Goal: Navigation & Orientation: Find specific page/section

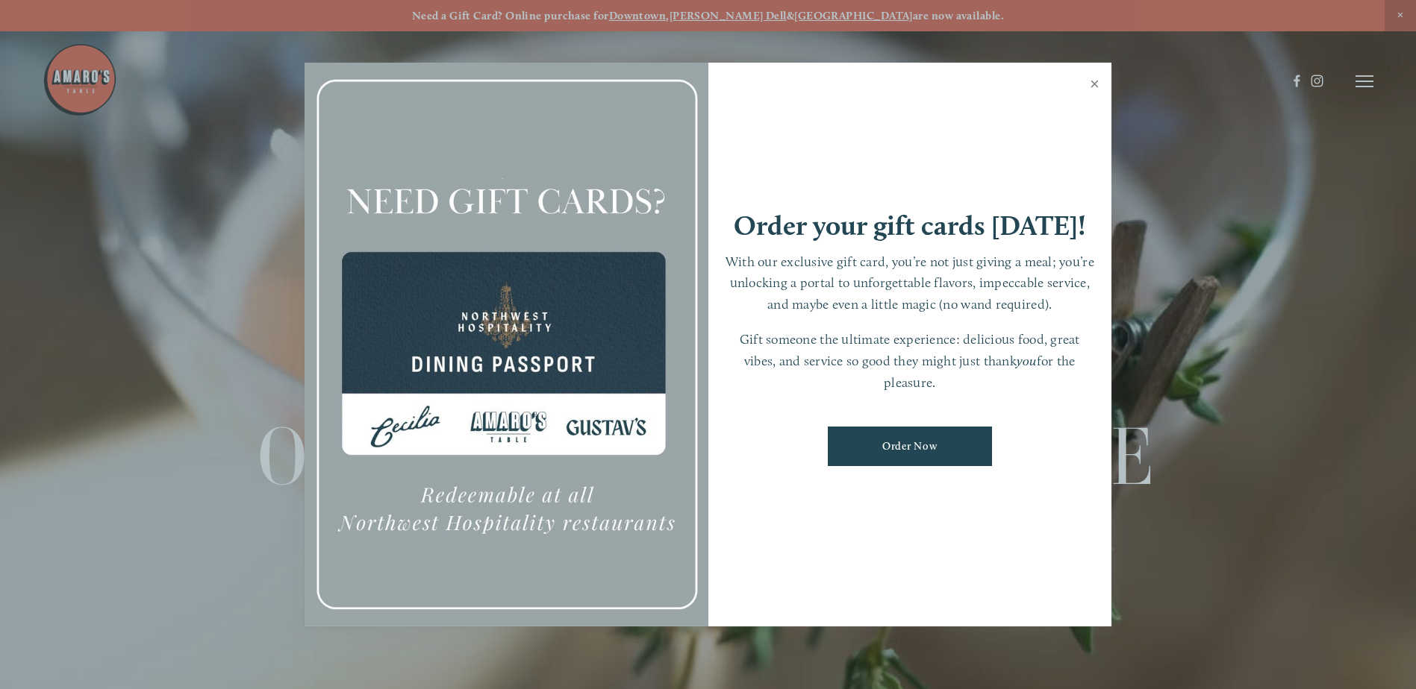
click at [1095, 86] on link "Close" at bounding box center [1094, 86] width 29 height 42
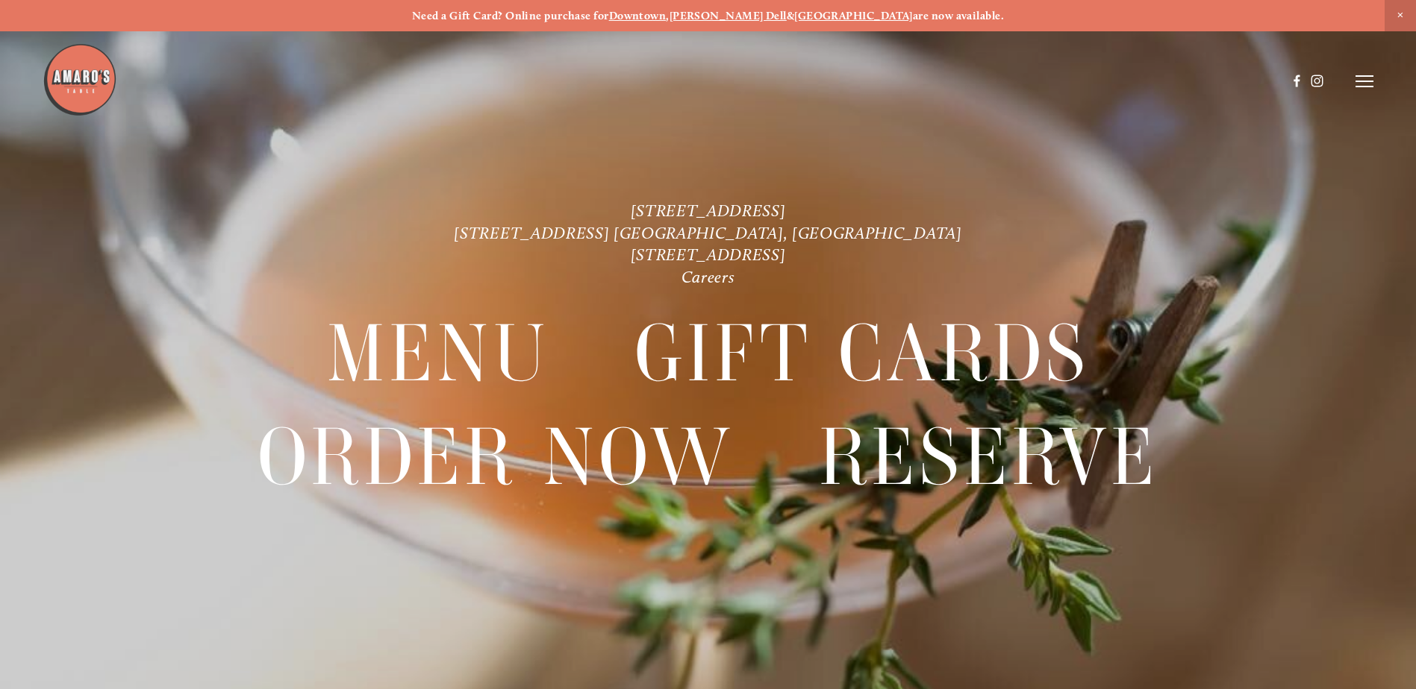
click at [835, 16] on strong "[GEOGRAPHIC_DATA]" at bounding box center [853, 15] width 119 height 13
click at [1357, 76] on line at bounding box center [1364, 76] width 18 height 0
click at [1058, 78] on span "Menu" at bounding box center [1052, 81] width 31 height 14
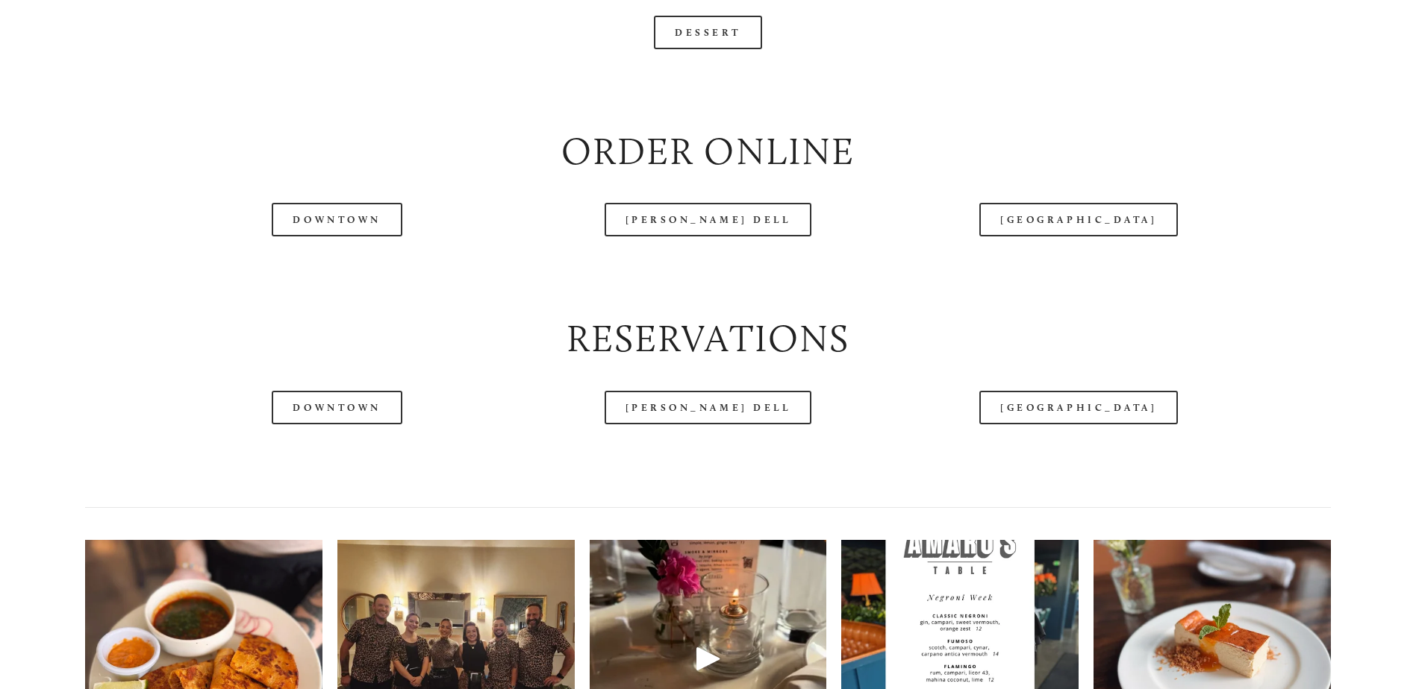
scroll to position [1940, 0]
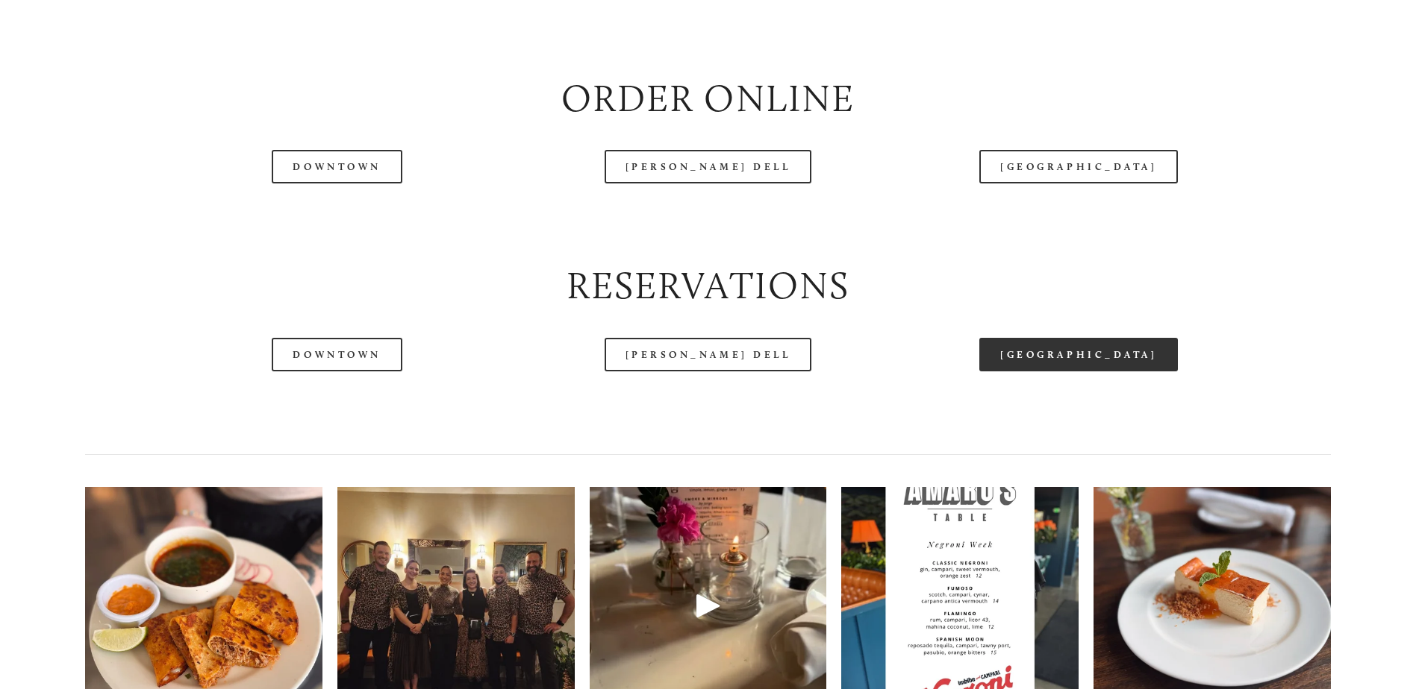
click at [1029, 372] on link "[GEOGRAPHIC_DATA]" at bounding box center [1078, 355] width 198 height 34
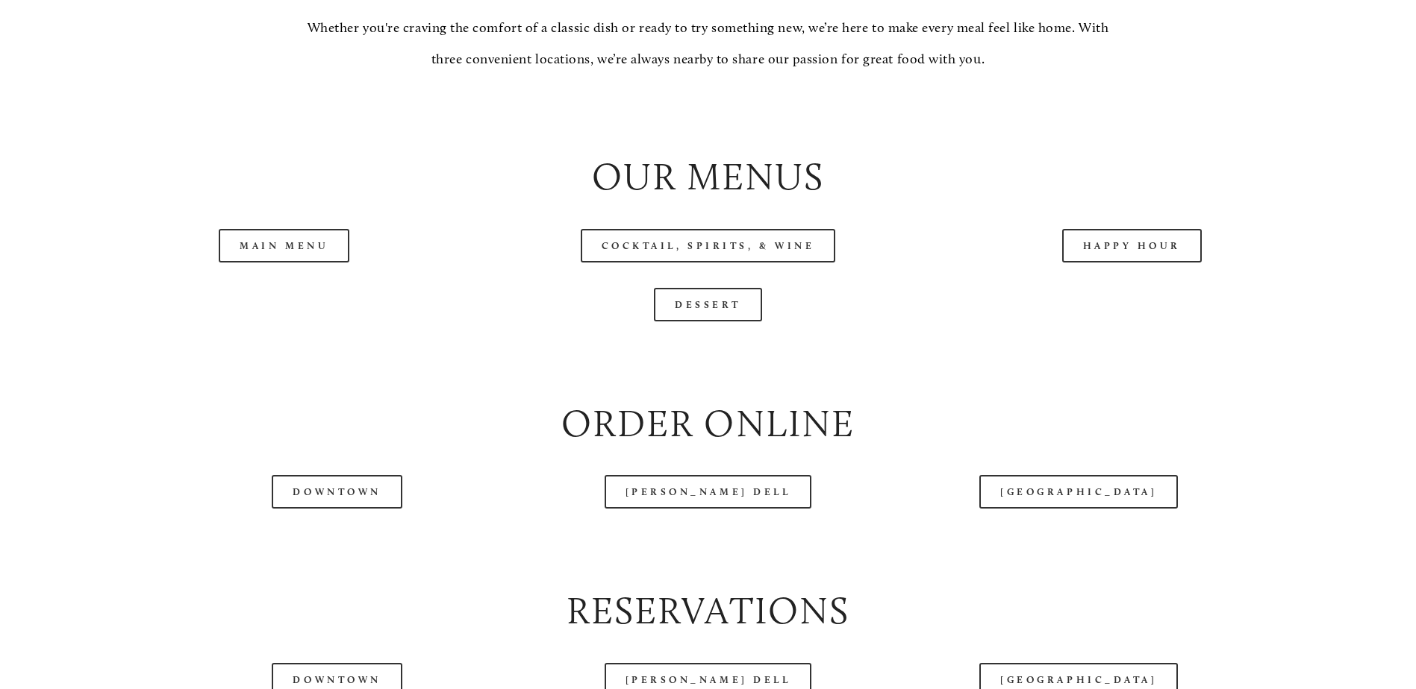
scroll to position [1642, 0]
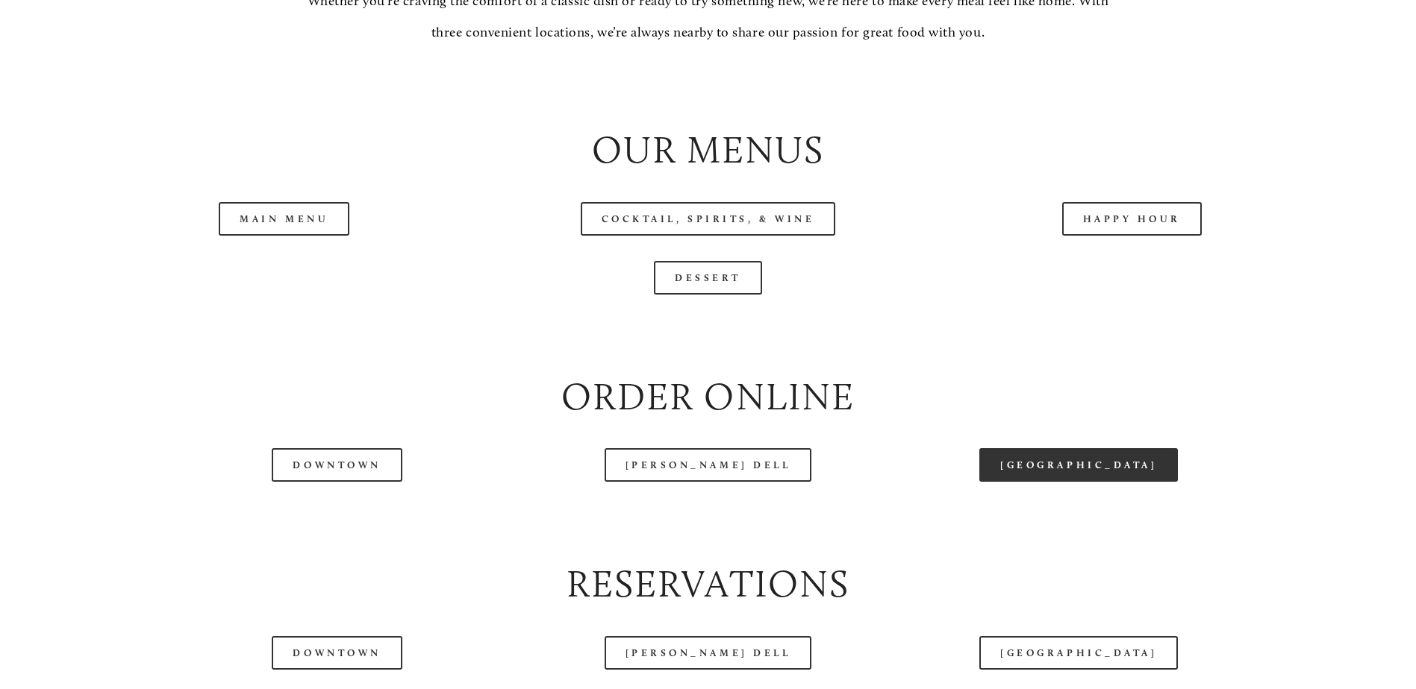
click at [1061, 482] on link "[GEOGRAPHIC_DATA]" at bounding box center [1078, 465] width 198 height 34
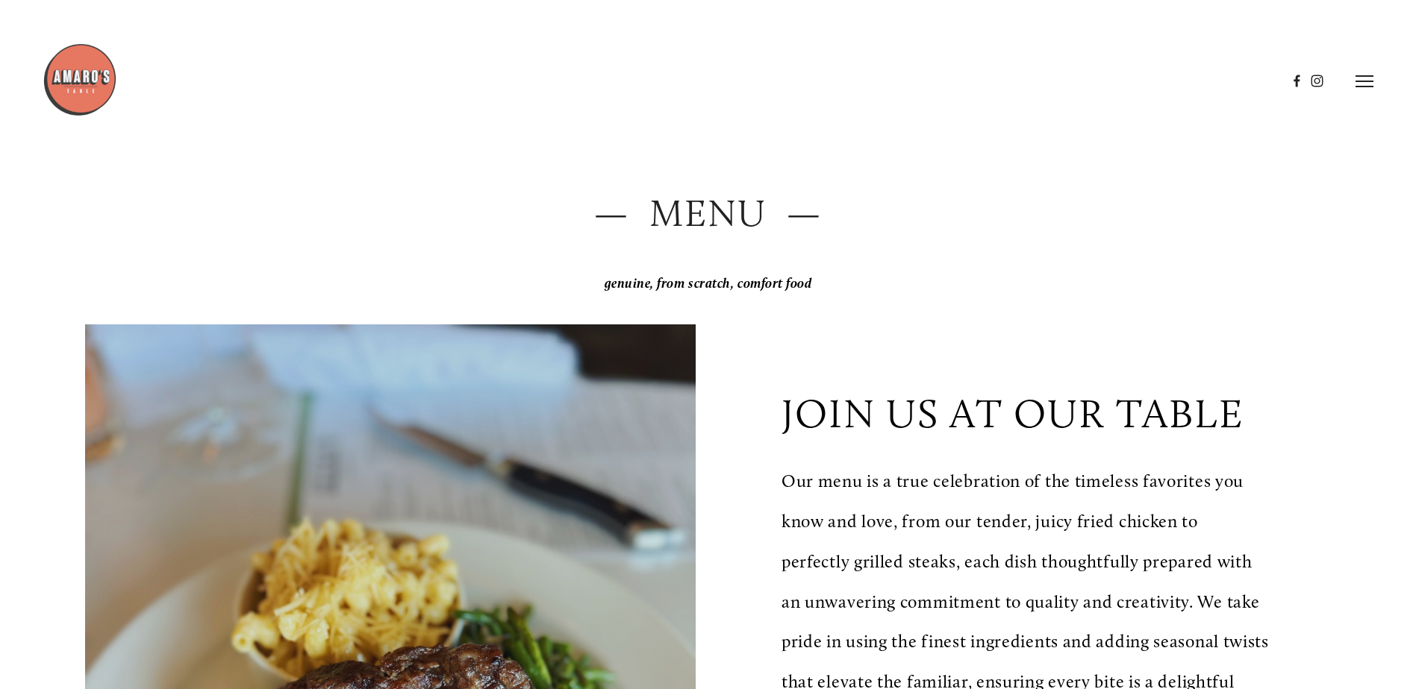
scroll to position [0, 0]
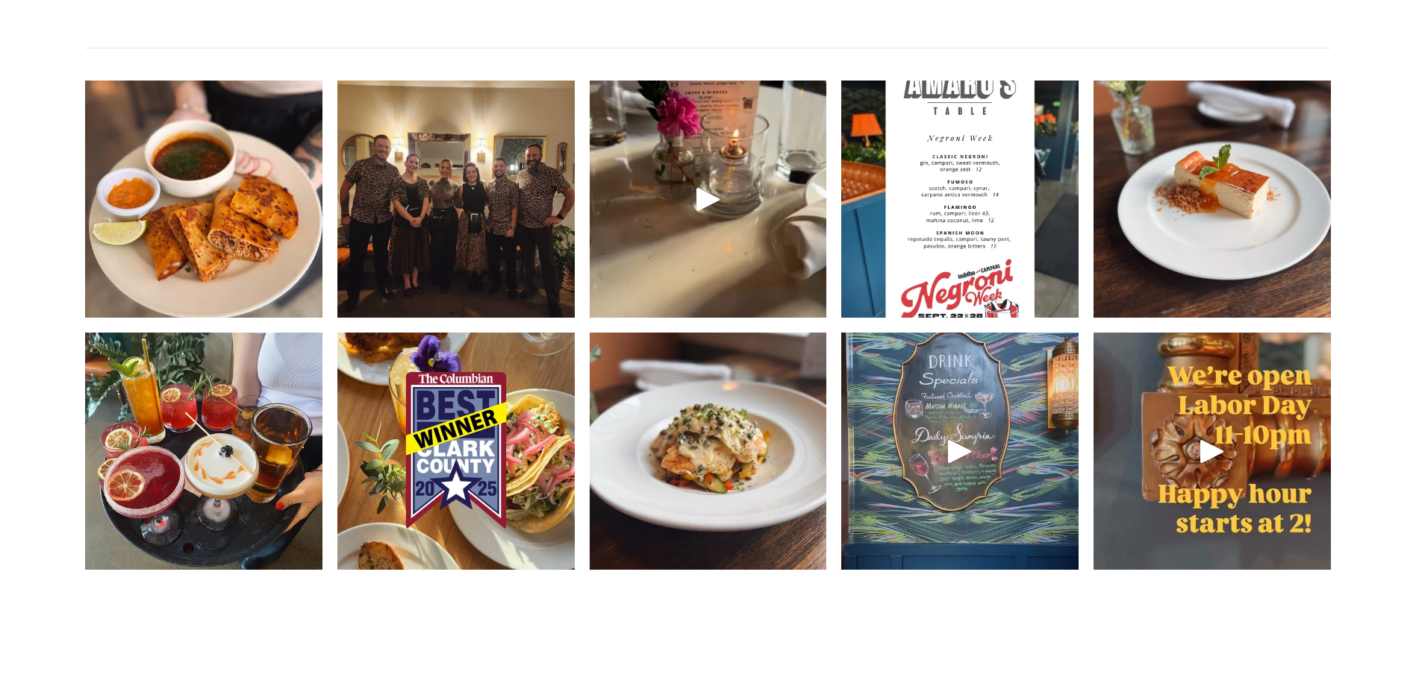
scroll to position [2388, 0]
